Goal: Book appointment/travel/reservation

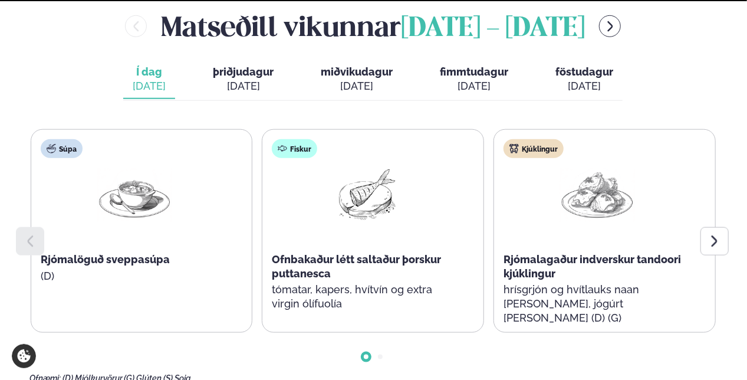
scroll to position [590, 0]
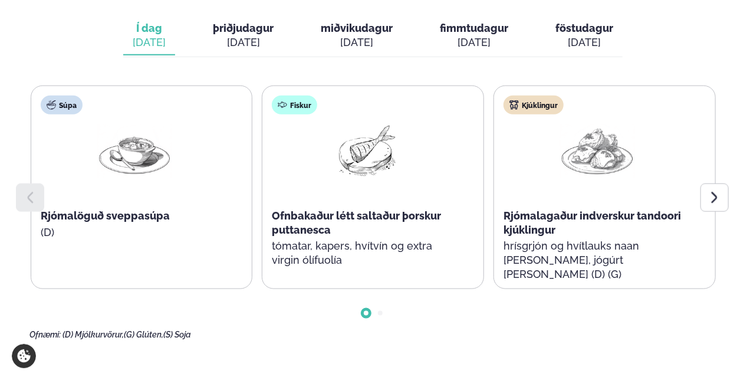
click at [713, 192] on icon at bounding box center [715, 197] width 6 height 11
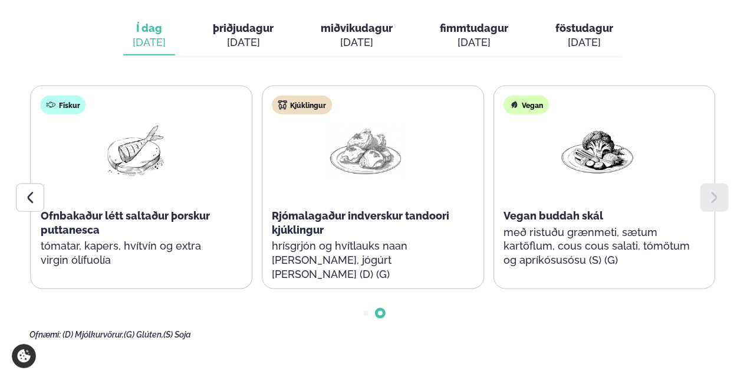
click at [713, 192] on icon at bounding box center [715, 197] width 6 height 11
click at [25, 190] on icon at bounding box center [30, 197] width 14 height 14
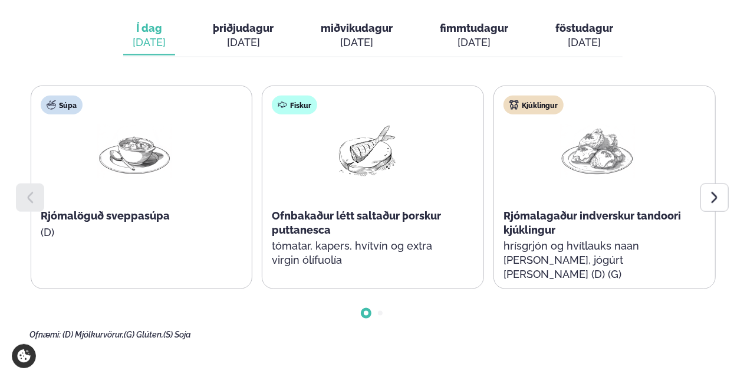
click at [25, 190] on icon at bounding box center [30, 197] width 14 height 14
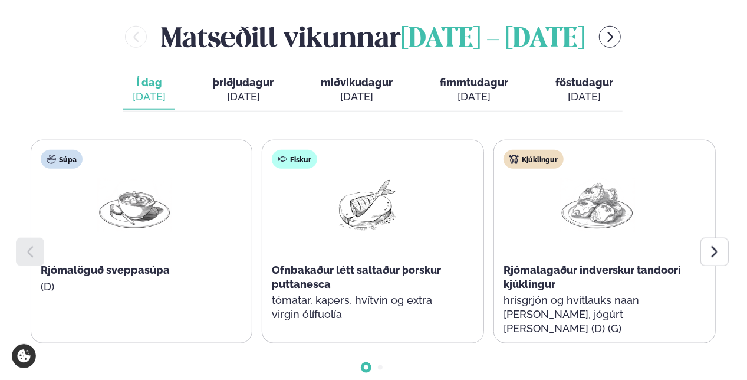
scroll to position [472, 0]
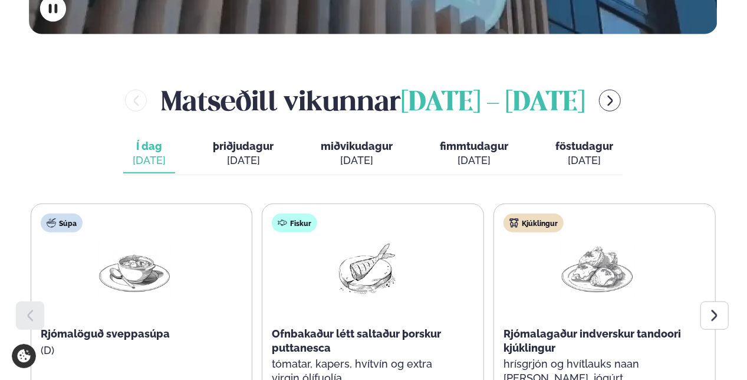
click at [244, 153] on div "[DATE]" at bounding box center [243, 160] width 61 height 14
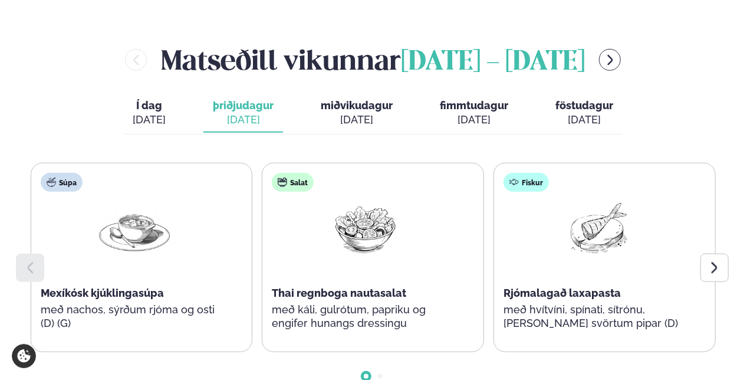
scroll to position [531, 0]
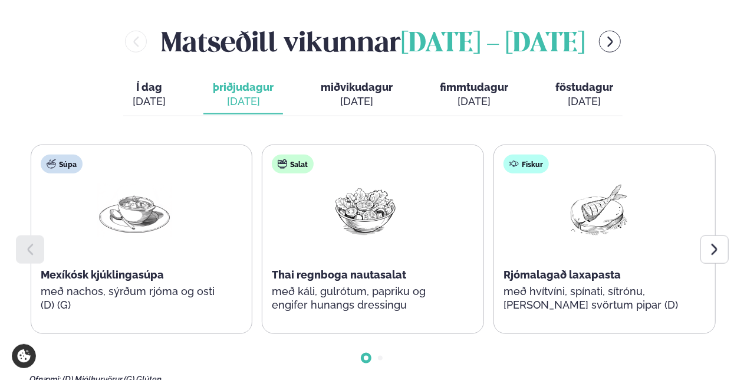
click at [712, 242] on icon at bounding box center [714, 249] width 14 height 14
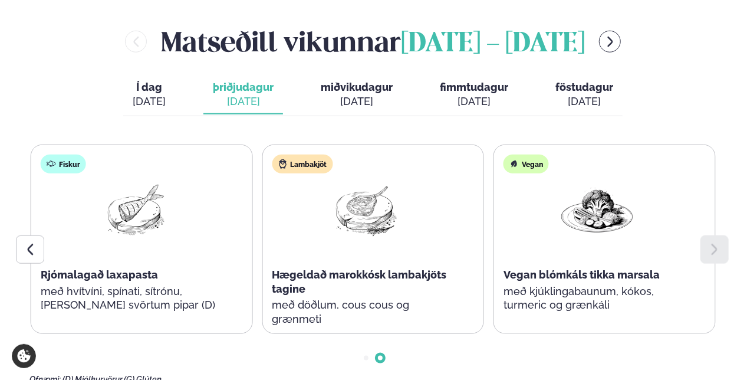
click at [712, 242] on icon at bounding box center [714, 249] width 14 height 14
click at [361, 94] on div "[DATE]" at bounding box center [357, 101] width 72 height 14
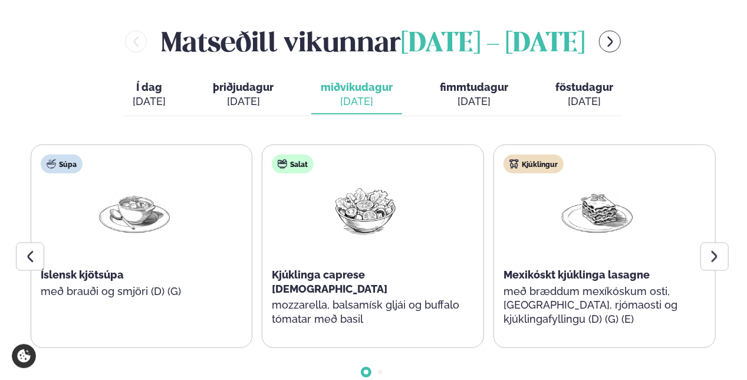
click at [713, 249] on icon at bounding box center [714, 256] width 14 height 14
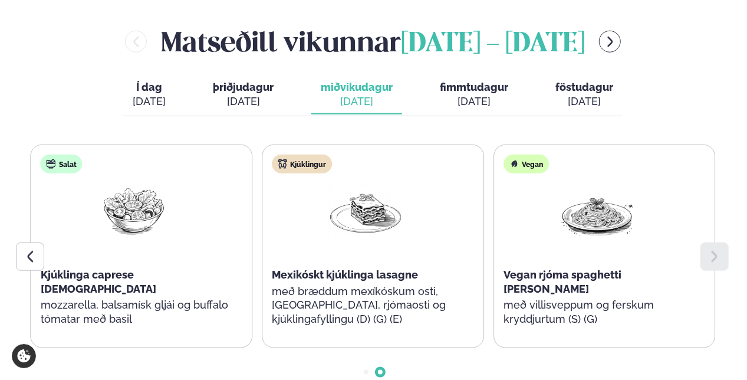
click at [713, 249] on icon at bounding box center [714, 256] width 14 height 14
click at [465, 81] on span "fimmtudagur" at bounding box center [474, 87] width 68 height 12
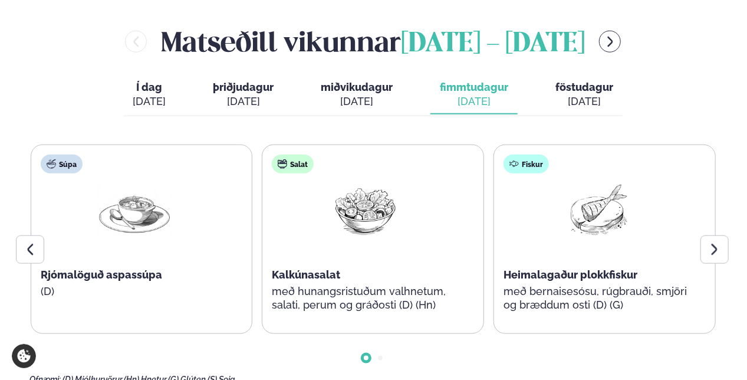
click at [710, 242] on icon at bounding box center [714, 249] width 14 height 14
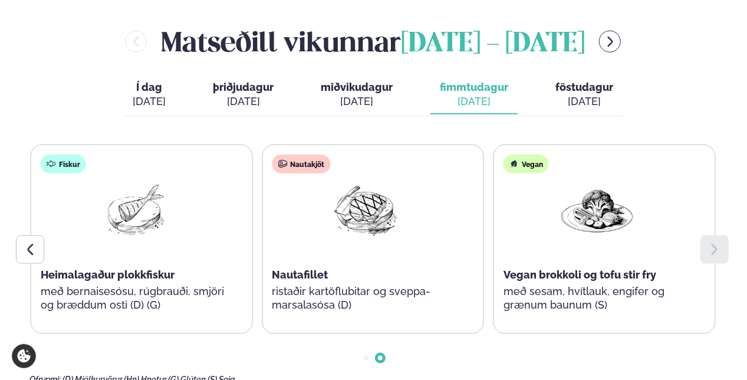
click at [710, 242] on icon at bounding box center [714, 249] width 14 height 14
click at [29, 242] on icon at bounding box center [30, 249] width 14 height 14
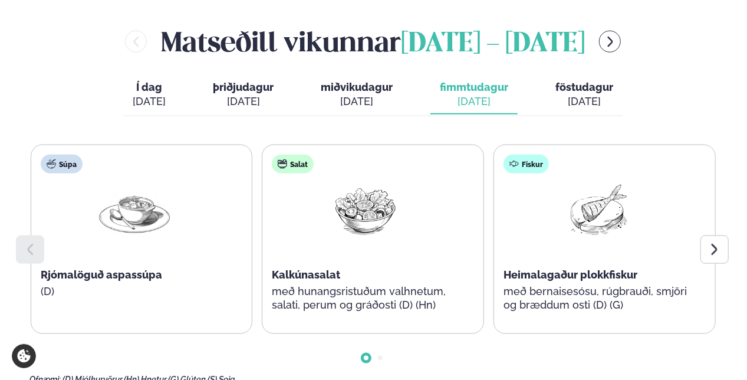
click at [712, 243] on icon at bounding box center [715, 248] width 6 height 11
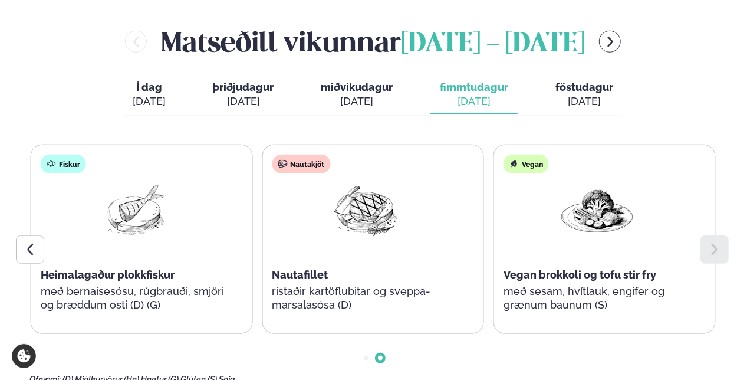
click at [575, 94] on div "[DATE]" at bounding box center [584, 101] width 58 height 14
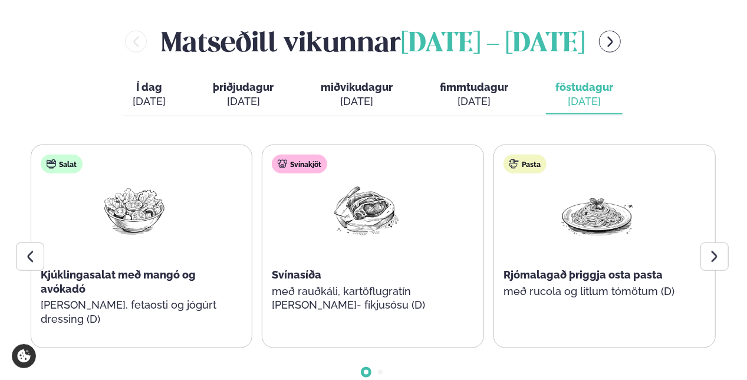
click at [715, 251] on icon at bounding box center [715, 256] width 6 height 11
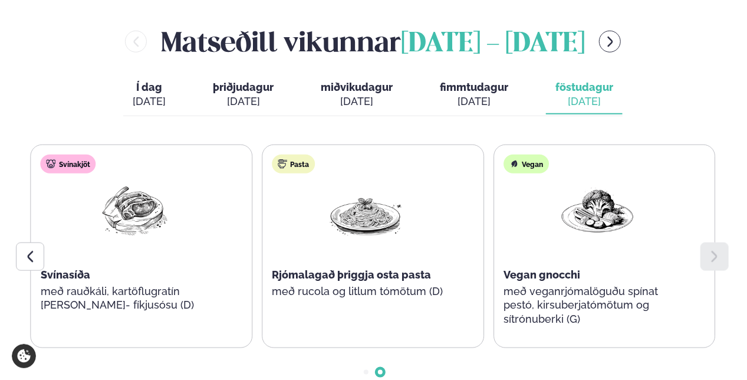
click at [34, 249] on icon at bounding box center [30, 256] width 14 height 14
